Goal: Task Accomplishment & Management: Manage account settings

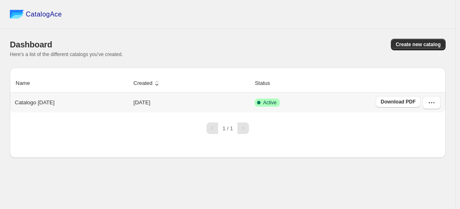
click at [88, 104] on div "Catalogo [DATE]" at bounding box center [70, 101] width 117 height 12
click at [432, 100] on icon "button" at bounding box center [432, 102] width 8 height 8
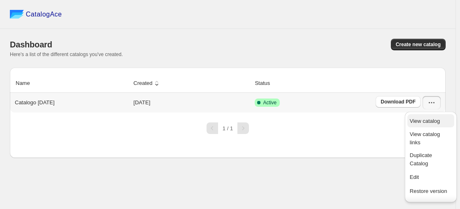
click at [431, 121] on span "View catalog" at bounding box center [425, 121] width 30 height 6
click at [322, 156] on div "Name Created Status Catalogo [DATE] [DATE] Active Download PDF 1 / 1" at bounding box center [228, 113] width 436 height 90
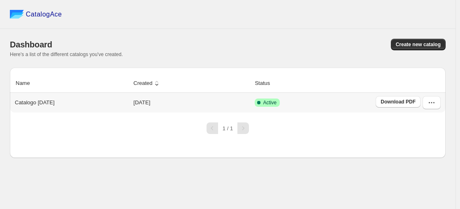
click at [55, 103] on p "Catalogo [DATE]" at bounding box center [35, 102] width 40 height 8
click at [432, 103] on icon "button" at bounding box center [432, 102] width 8 height 8
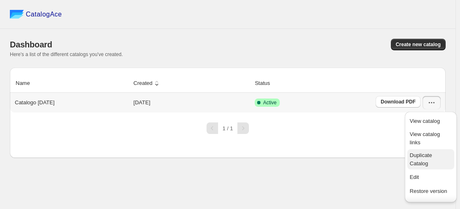
click at [421, 162] on span "Duplicate Catalog" at bounding box center [421, 159] width 22 height 14
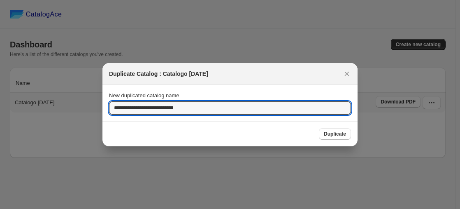
drag, startPoint x: 199, startPoint y: 105, endPoint x: 89, endPoint y: 107, distance: 110.4
click at [89, 208] on div "**********" at bounding box center [230, 209] width 460 height 0
type input "*"
type input "*******"
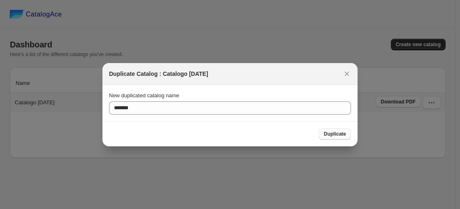
click at [334, 130] on button "Duplicate" at bounding box center [335, 134] width 32 height 12
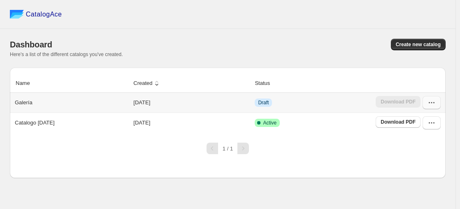
click at [434, 104] on icon "button" at bounding box center [432, 102] width 8 height 8
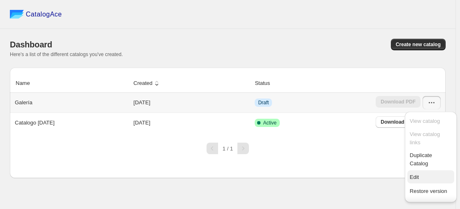
click at [418, 179] on span "Edit" at bounding box center [414, 177] width 9 height 6
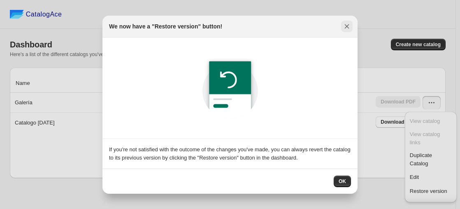
click at [350, 26] on icon ":r9:" at bounding box center [347, 26] width 8 height 8
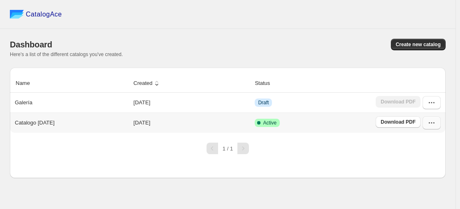
click at [430, 120] on icon "button" at bounding box center [432, 123] width 8 height 8
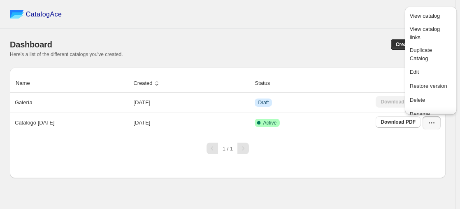
click at [317, 150] on div "1 / 1" at bounding box center [224, 145] width 443 height 18
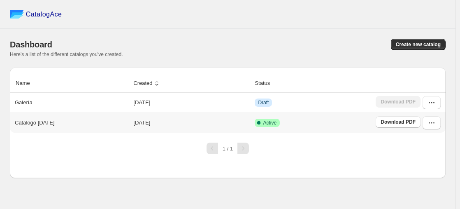
click at [299, 123] on td "Active" at bounding box center [312, 122] width 121 height 20
click at [435, 122] on icon "button" at bounding box center [432, 123] width 8 height 8
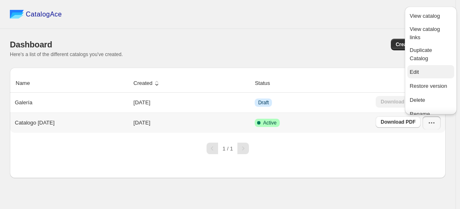
click at [420, 72] on span "Edit" at bounding box center [431, 72] width 42 height 8
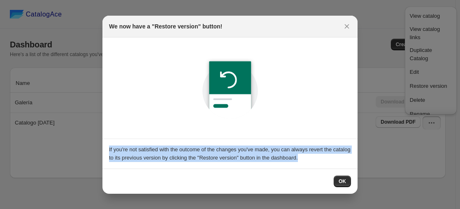
drag, startPoint x: 304, startPoint y: 157, endPoint x: 110, endPoint y: 148, distance: 194.2
click at [107, 148] on section "If you're not satisfied with the outcome of the changes you've made, you can al…" at bounding box center [230, 154] width 255 height 30
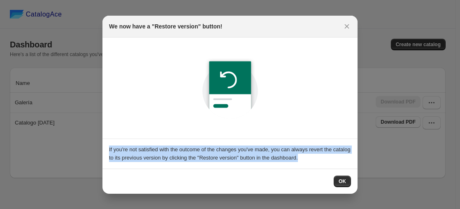
copy div "If you're not satisfied with the outcome of the changes you've made, you can al…"
click at [345, 26] on icon ":r9:" at bounding box center [347, 26] width 8 height 8
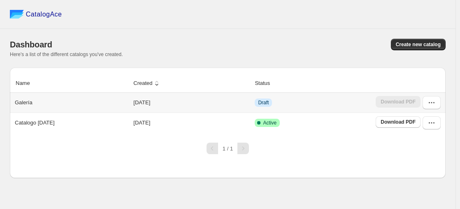
click at [327, 103] on td "Draft" at bounding box center [312, 103] width 121 height 20
click at [431, 99] on button "button" at bounding box center [432, 102] width 18 height 13
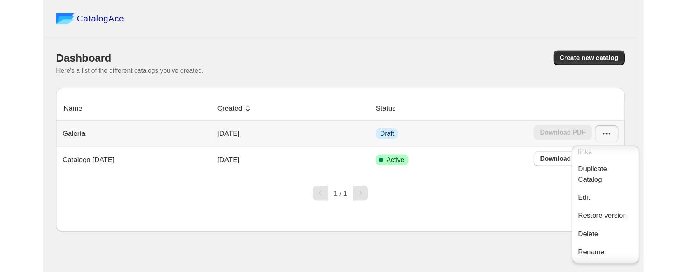
scroll to position [23, 0]
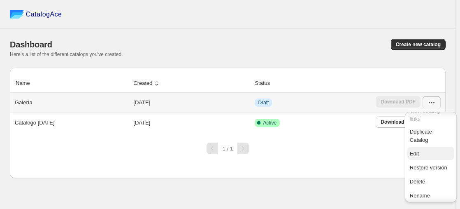
click at [430, 155] on span "Edit" at bounding box center [431, 153] width 42 height 8
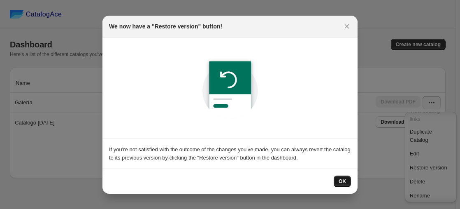
click at [339, 180] on span "OK" at bounding box center [342, 181] width 7 height 7
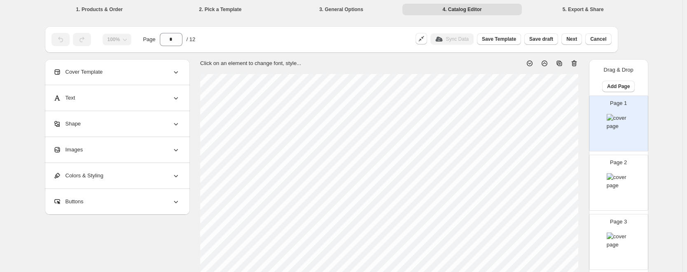
click at [460, 117] on img at bounding box center [619, 122] width 24 height 16
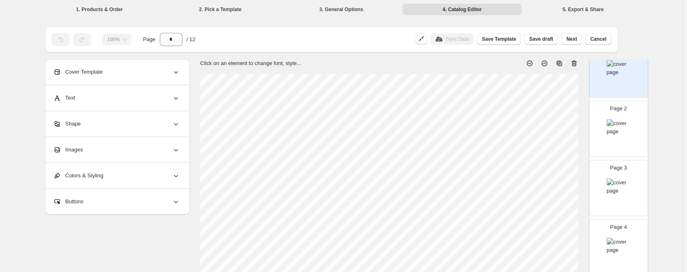
scroll to position [0, 0]
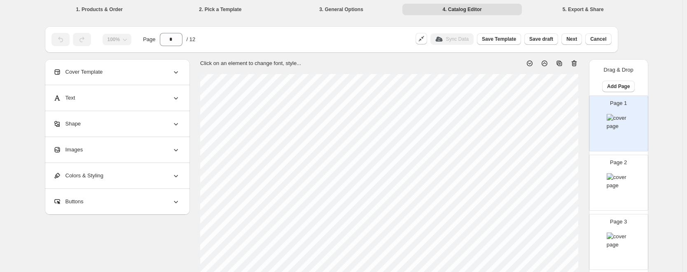
drag, startPoint x: 615, startPoint y: 121, endPoint x: 661, endPoint y: 114, distance: 46.6
